Goal: Find specific page/section

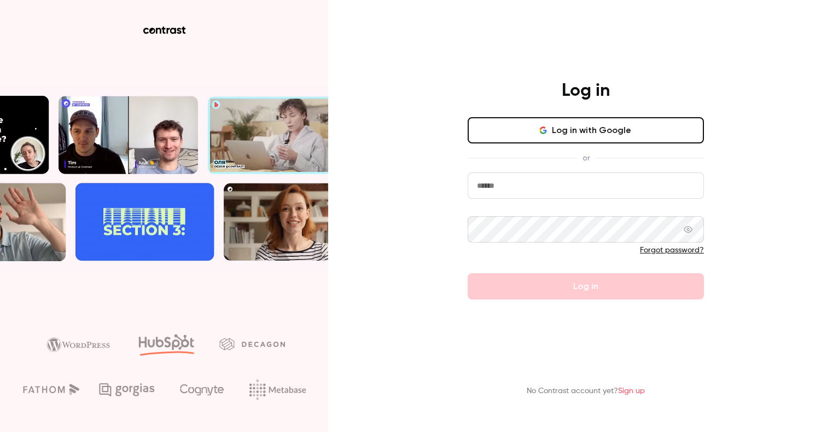
click at [527, 131] on button "Log in with Google" at bounding box center [586, 130] width 236 height 26
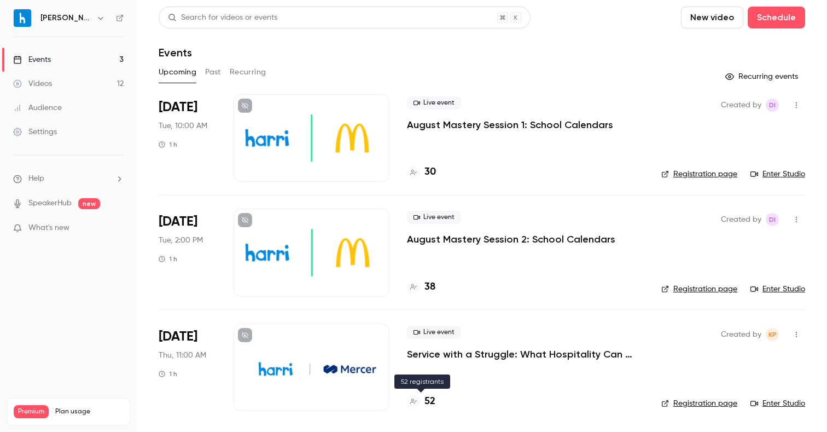
click at [429, 403] on h4 "52" at bounding box center [430, 401] width 11 height 15
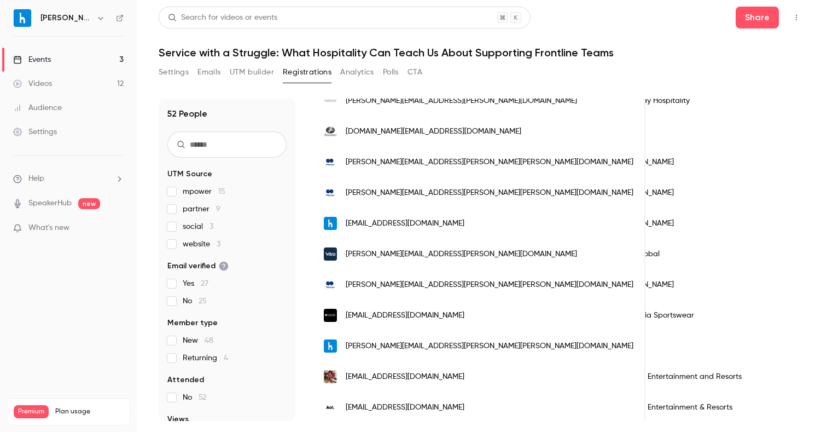
scroll to position [458, 0]
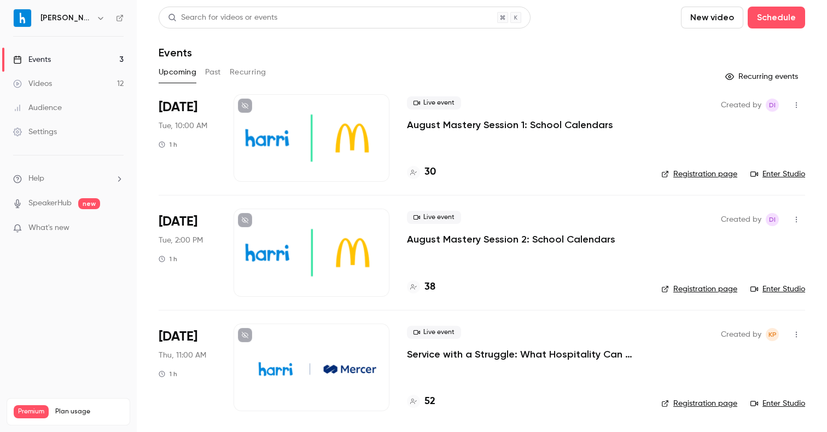
click at [211, 75] on button "Past" at bounding box center [213, 72] width 16 height 18
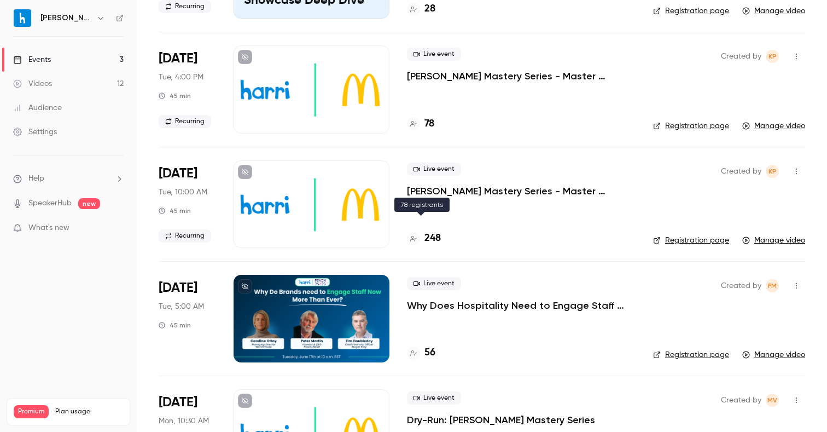
scroll to position [1351, 0]
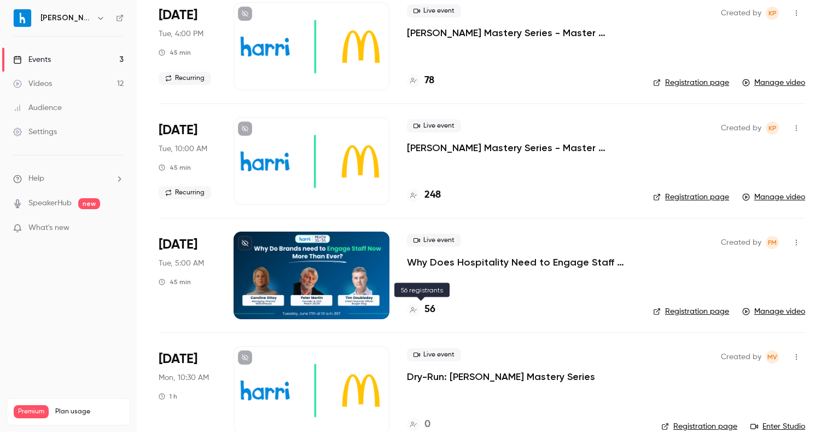
click at [432, 312] on h4 "56" at bounding box center [430, 309] width 11 height 15
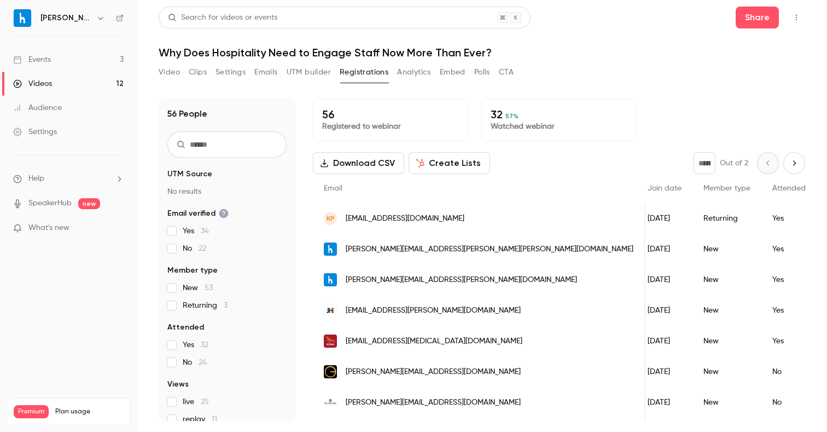
scroll to position [0, 175]
click at [444, 172] on button "Create Lists" at bounding box center [450, 163] width 82 height 22
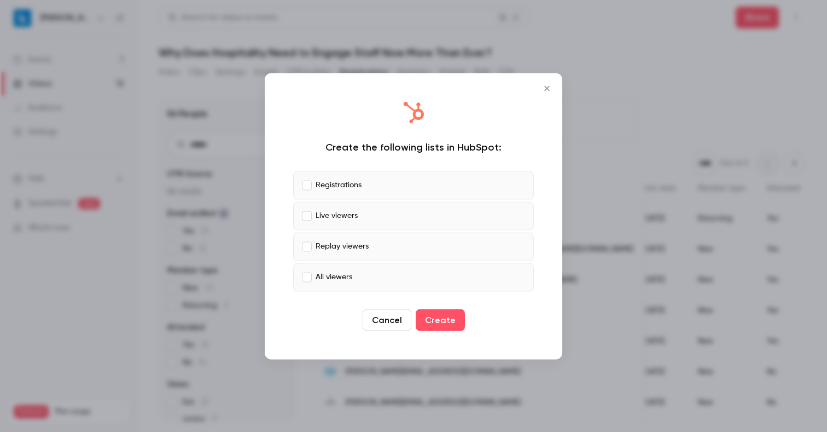
click at [665, 39] on div at bounding box center [413, 216] width 827 height 432
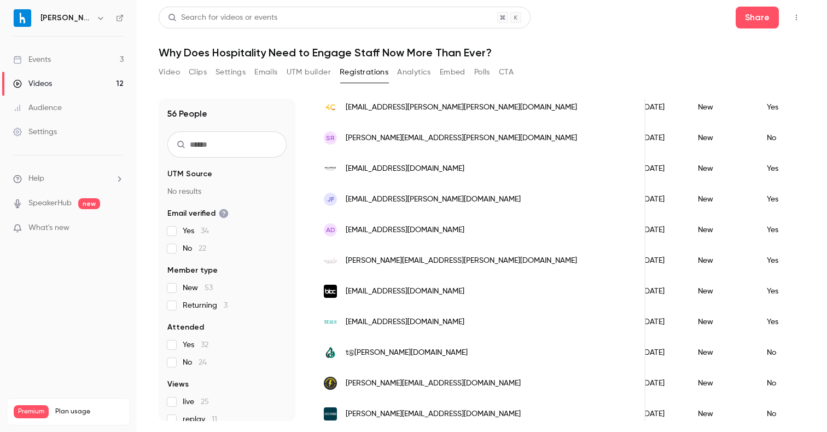
scroll to position [1184, 0]
